Goal: Task Accomplishment & Management: Complete application form

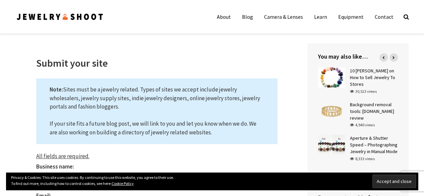
scroll to position [67, 0]
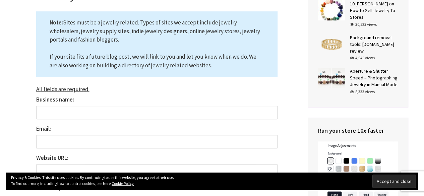
click at [143, 106] on input "Business name:" at bounding box center [157, 112] width 242 height 13
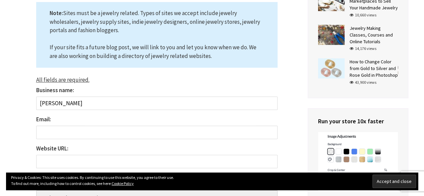
scroll to position [101, 0]
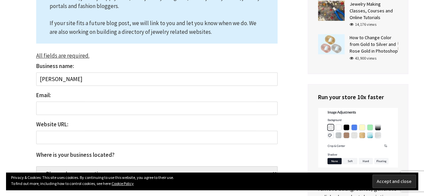
type input "[PERSON_NAME]"
click at [90, 110] on input "Email:" at bounding box center [157, 108] width 242 height 13
type input "a"
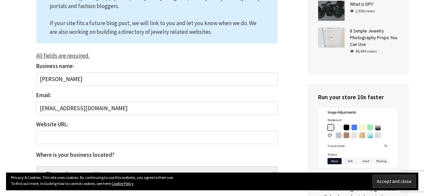
type input "[EMAIL_ADDRESS][DOMAIN_NAME]"
click at [80, 141] on input "Website URL:" at bounding box center [157, 137] width 242 height 13
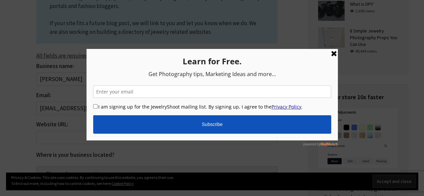
click at [333, 53] on link at bounding box center [334, 53] width 8 height 8
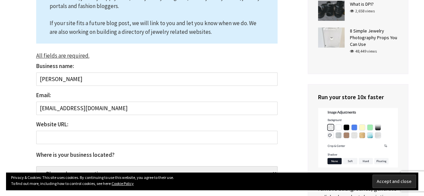
click at [86, 142] on input "Website URL:" at bounding box center [157, 137] width 242 height 13
paste input "[URL][DOMAIN_NAME]"
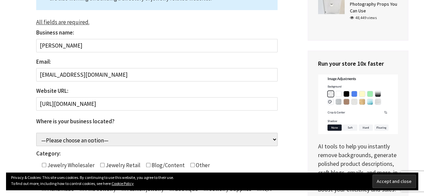
type input "[URL][DOMAIN_NAME]"
click at [97, 139] on select "—Please choose an option— [GEOGRAPHIC_DATA] [GEOGRAPHIC_DATA] [GEOGRAPHIC_DATA]…" at bounding box center [157, 139] width 242 height 13
select select "[GEOGRAPHIC_DATA]"
click at [36, 133] on select "—Please choose an option— [GEOGRAPHIC_DATA] [GEOGRAPHIC_DATA] [GEOGRAPHIC_DATA]…" at bounding box center [157, 139] width 242 height 13
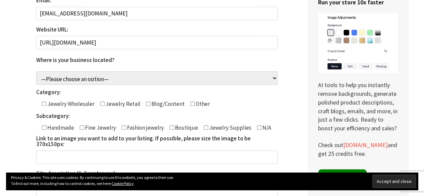
scroll to position [201, 0]
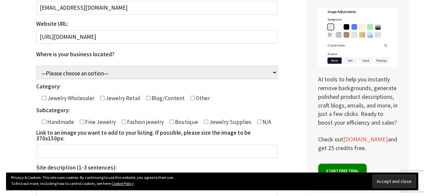
click at [191, 98] on input"] "Contact form" at bounding box center [193, 98] width 4 height 4
checkbox input"] "true"
click at [257, 123] on input"] "Contact form" at bounding box center [259, 122] width 4 height 4
checkbox input"] "true"
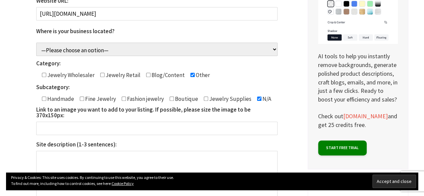
scroll to position [235, 0]
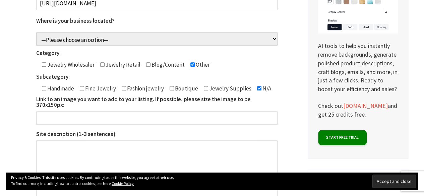
click at [190, 115] on input "Link to an image you want to add to your listing. If possible, please size the …" at bounding box center [157, 117] width 242 height 13
click at [166, 155] on textarea "Site description (1-3 sentences):" at bounding box center [157, 174] width 242 height 67
paste textarea "Bradford International Alliance: Expert UAE-based study abroad consultants offe…"
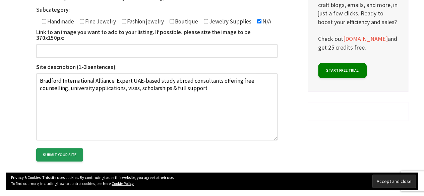
scroll to position [335, 0]
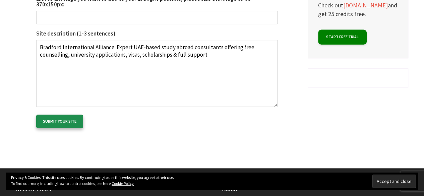
type textarea "Bradford International Alliance: Expert UAE-based study abroad consultants offe…"
click at [67, 117] on input "Submit your site" at bounding box center [59, 121] width 47 height 13
